Goal: Transaction & Acquisition: Purchase product/service

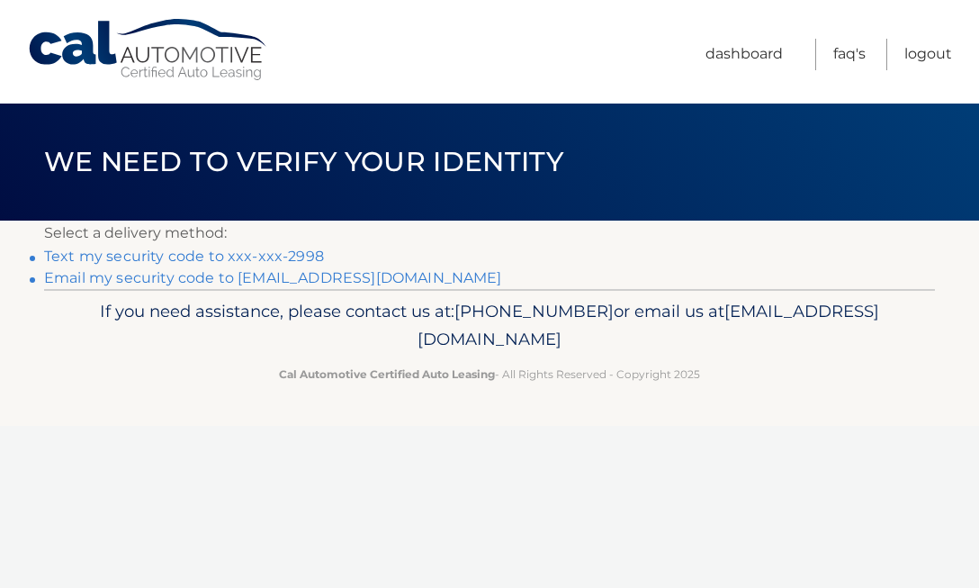
click at [274, 257] on link "Text my security code to xxx-xxx-2998" at bounding box center [184, 255] width 280 height 17
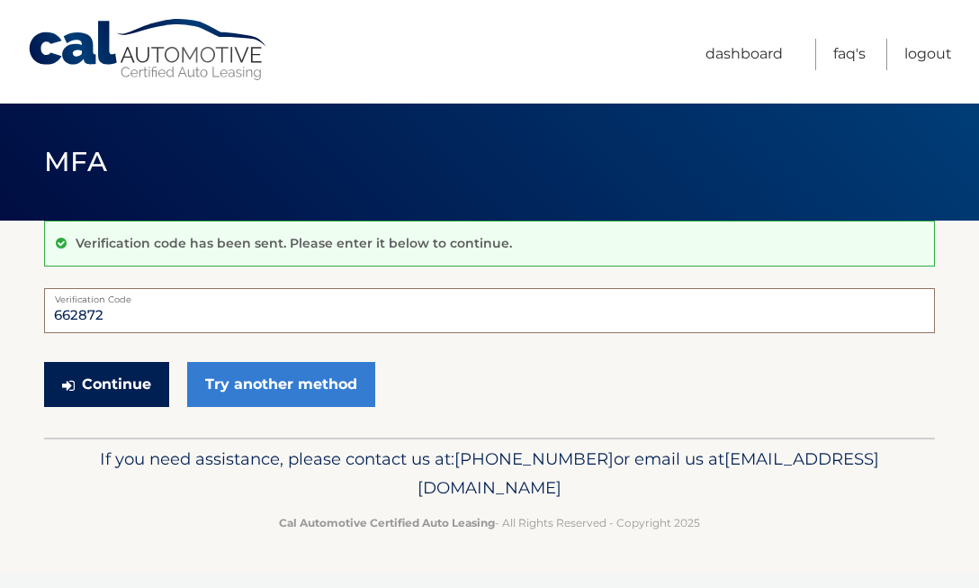
type input "662872"
click at [110, 382] on button "Continue" at bounding box center [106, 384] width 125 height 45
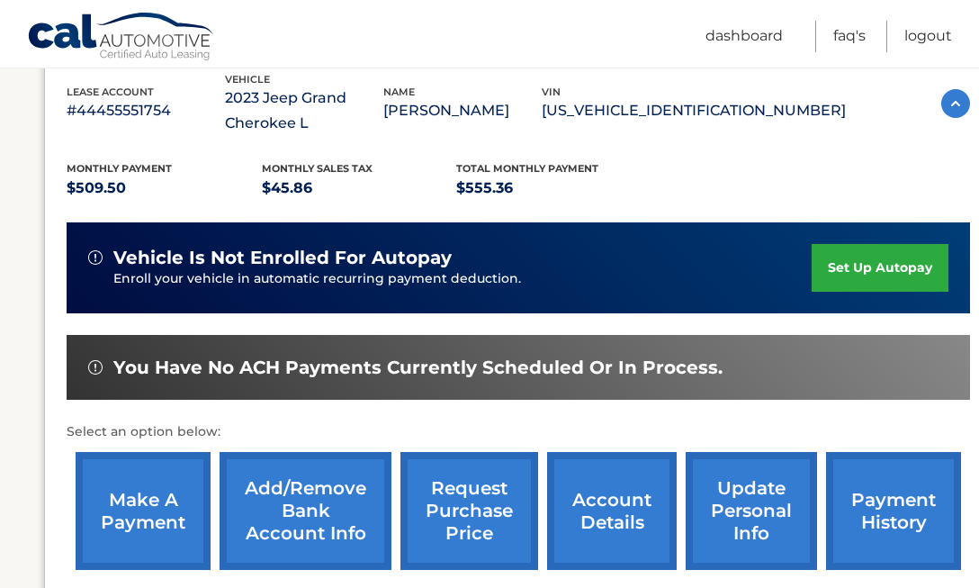
scroll to position [329, 0]
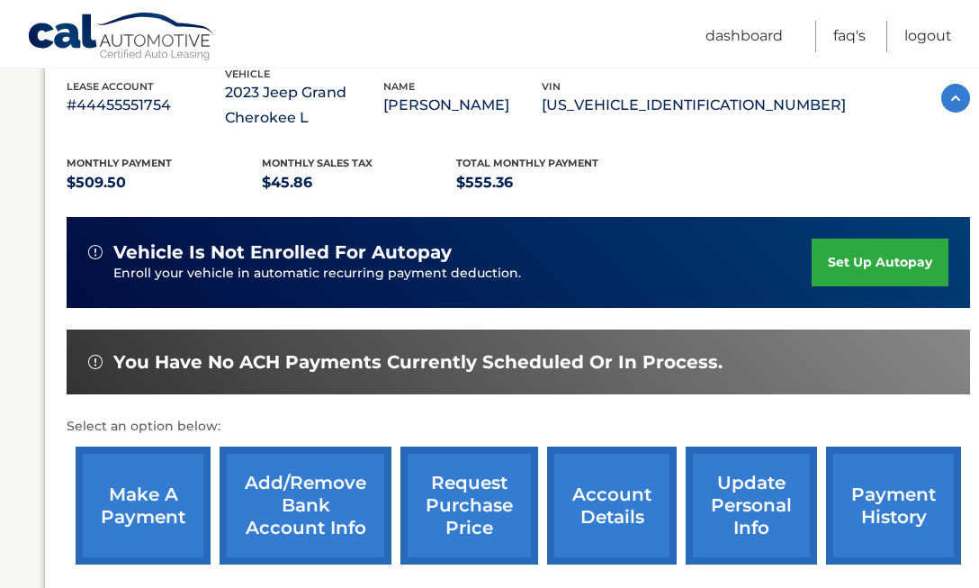
click at [151, 502] on link "make a payment" at bounding box center [143, 505] width 135 height 118
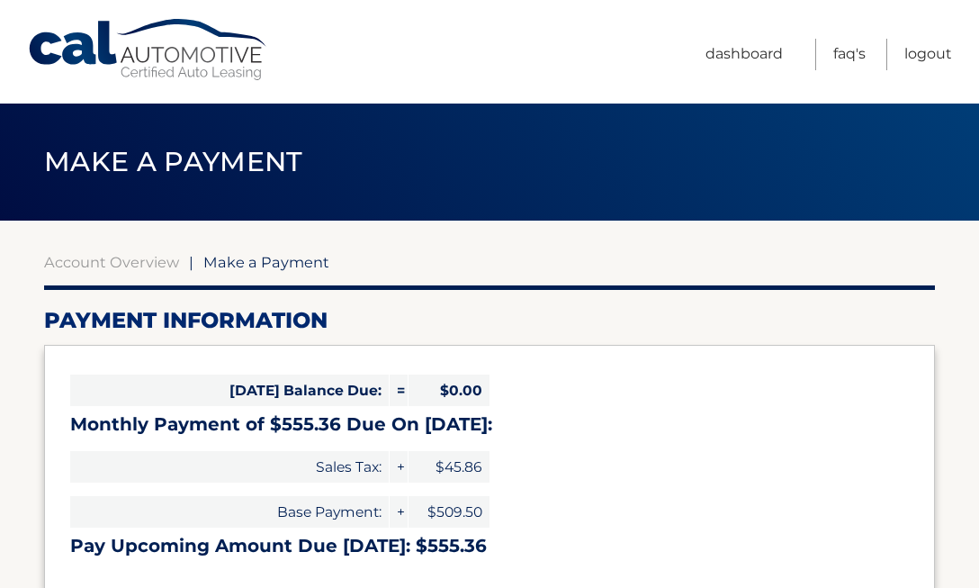
select select "YzlmYzc1ZmQtYzlkYy00MDAzLTgzOGMtMzdmNjMwNTcyODky"
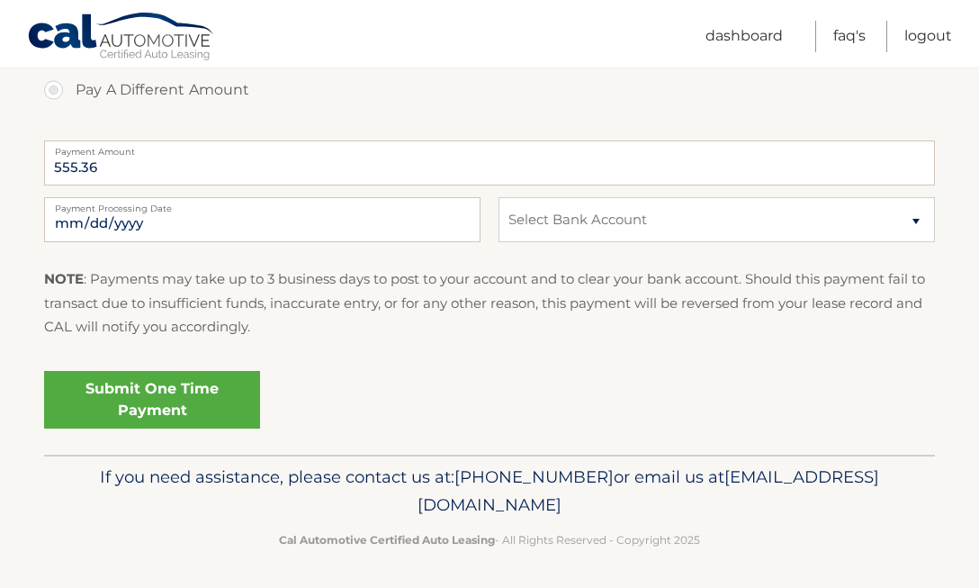
scroll to position [694, 0]
click at [178, 379] on link "Submit One Time Payment" at bounding box center [152, 401] width 216 height 58
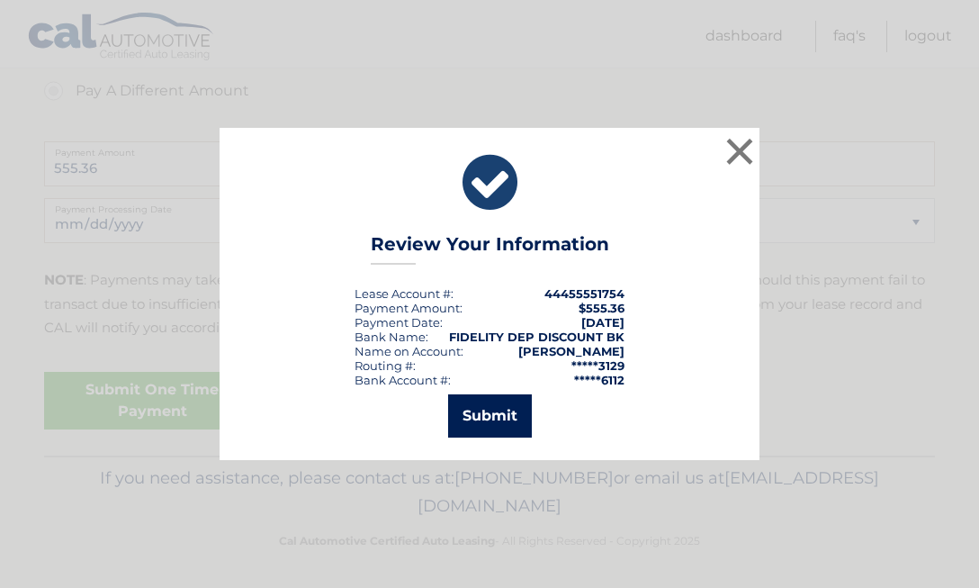
click at [496, 416] on button "Submit" at bounding box center [490, 415] width 84 height 43
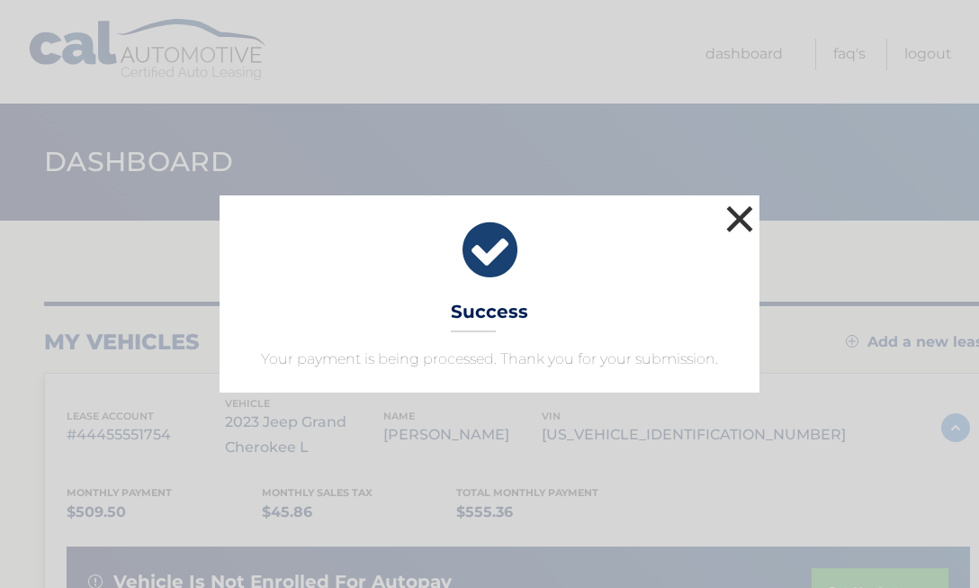
click at [744, 216] on button "×" at bounding box center [740, 219] width 36 height 36
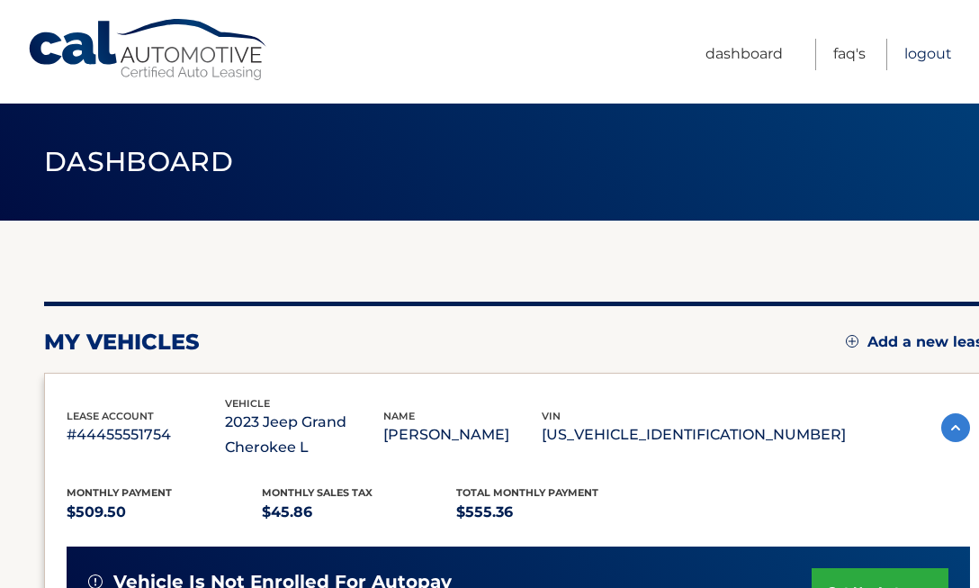
click at [917, 56] on link "Logout" at bounding box center [928, 54] width 48 height 31
